Goal: Information Seeking & Learning: Learn about a topic

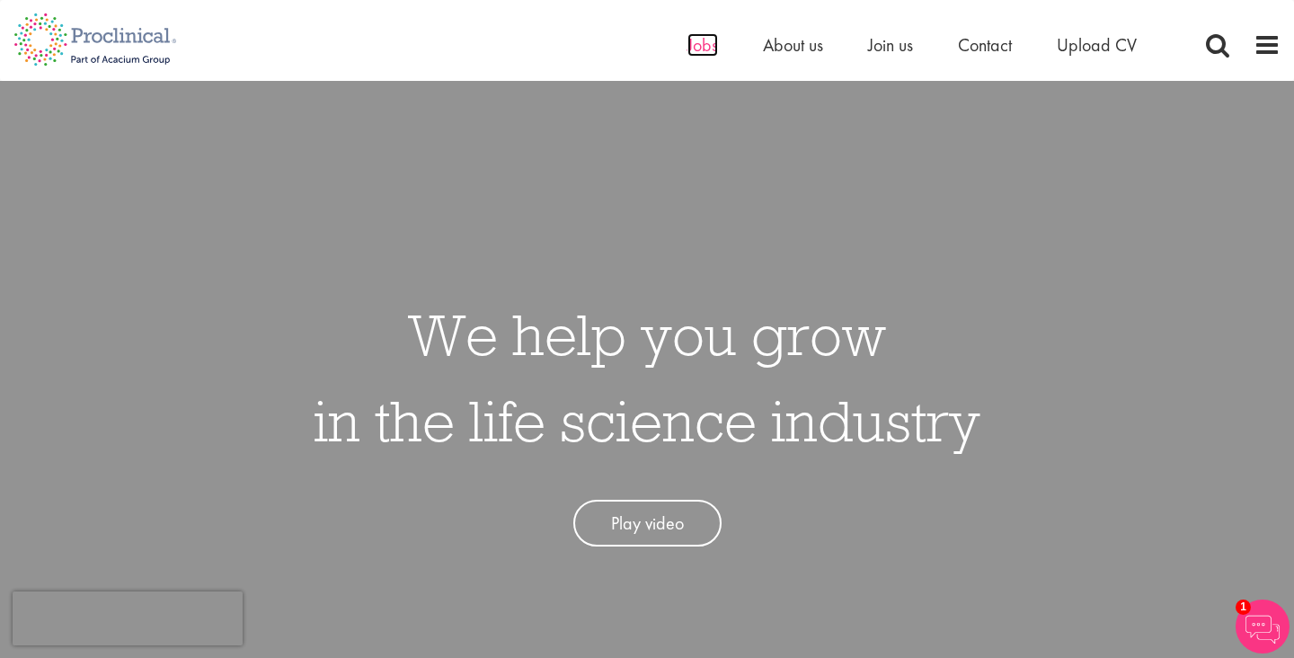
click at [696, 44] on span "Jobs" at bounding box center [703, 44] width 31 height 23
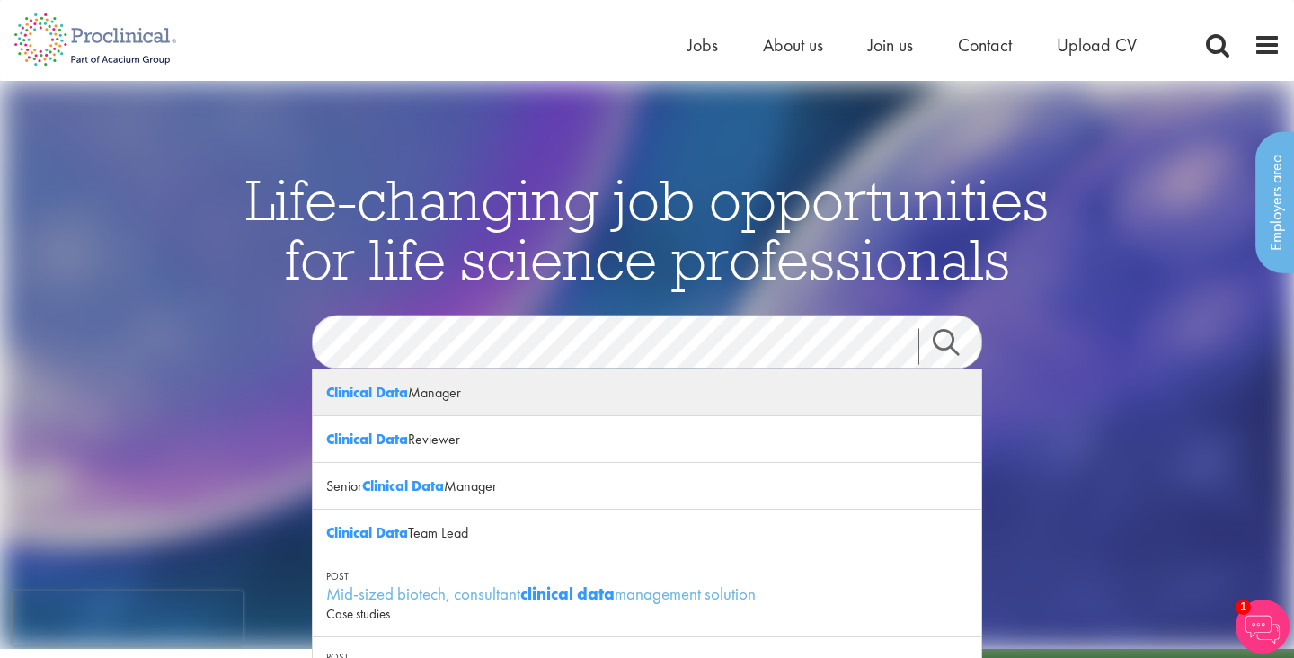
click at [475, 398] on div "Clinical Data Manager" at bounding box center [647, 392] width 669 height 47
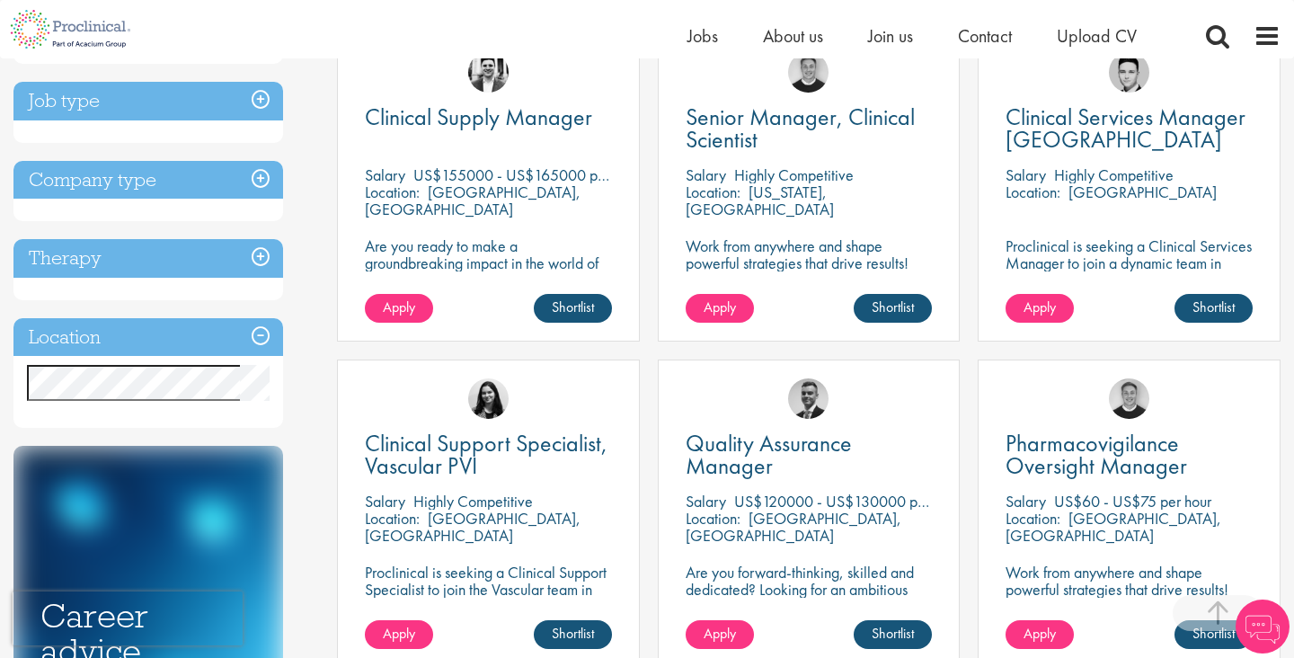
scroll to position [377, 0]
